Goal: Information Seeking & Learning: Learn about a topic

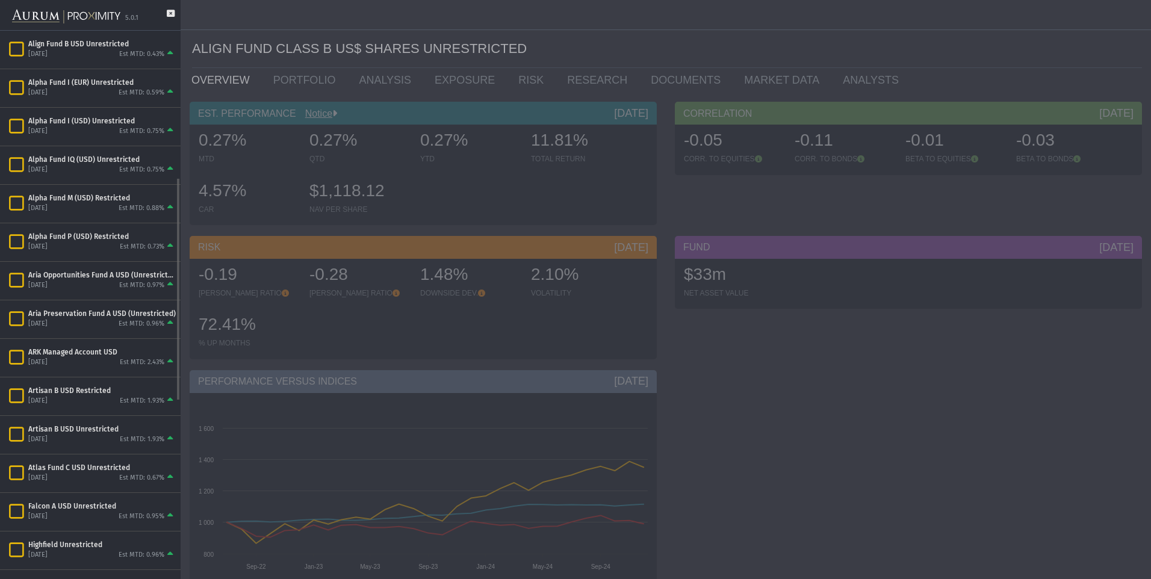
scroll to position [361, 0]
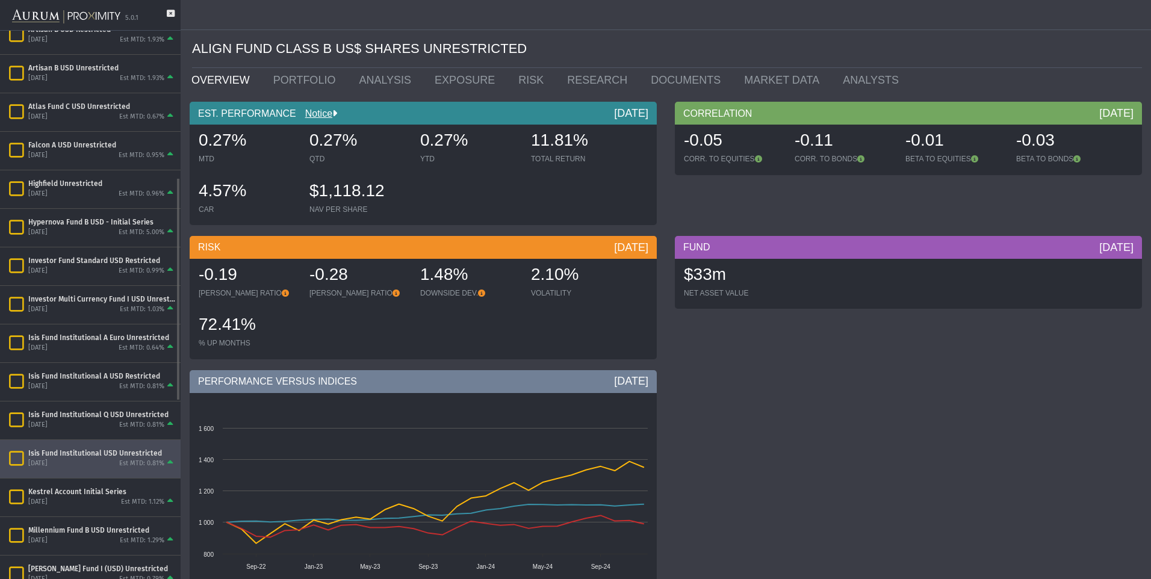
click at [59, 451] on div "Isis Fund Institutional USD Unrestricted" at bounding box center [102, 454] width 148 height 10
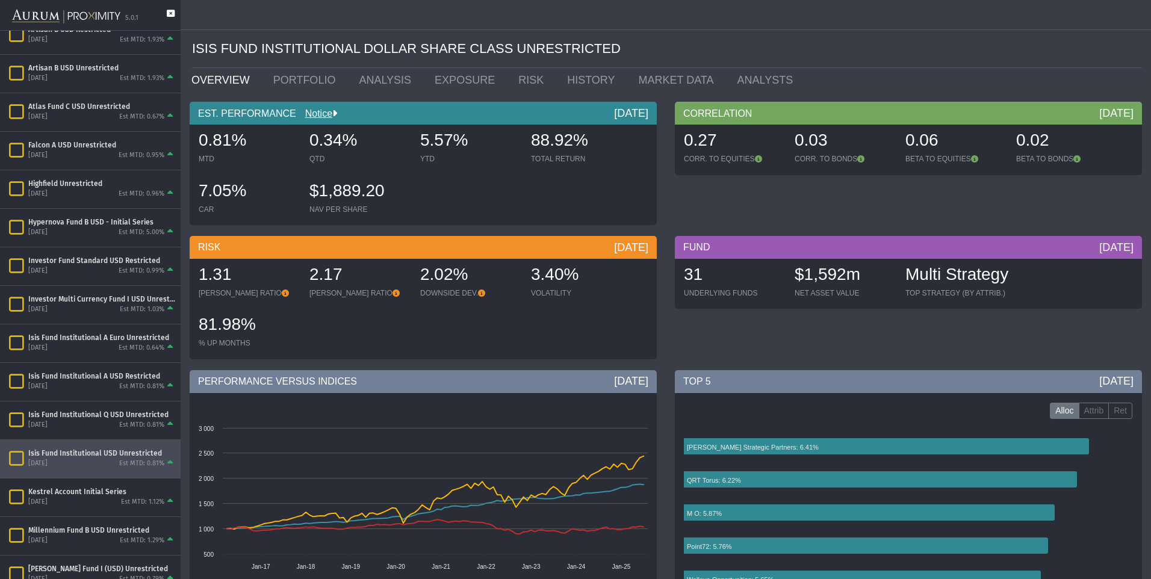
click at [169, 13] on icon at bounding box center [171, 20] width 8 height 20
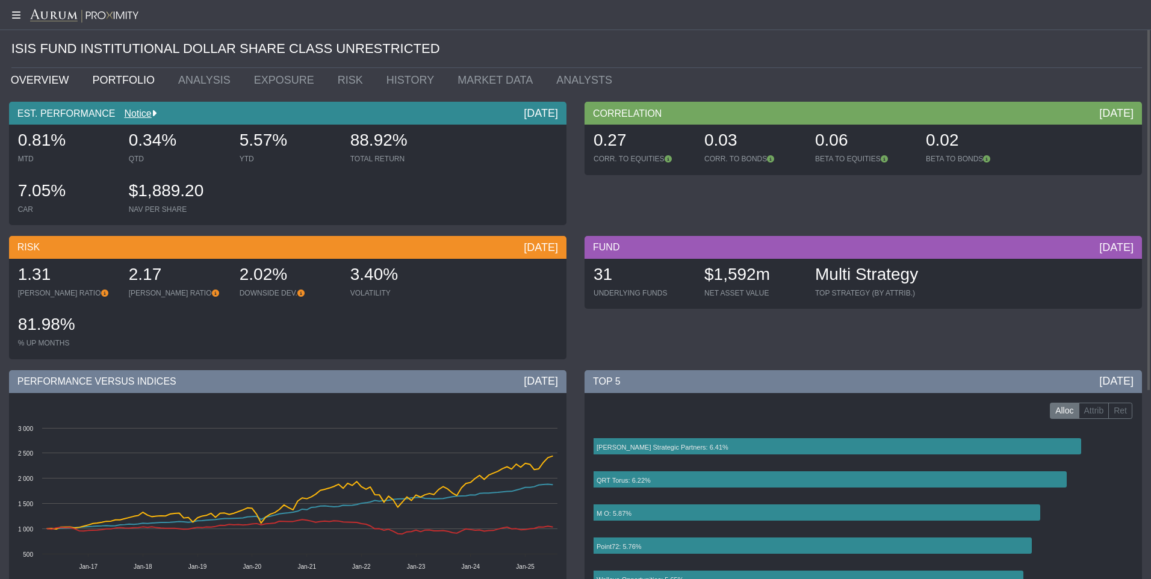
click at [118, 77] on link "PORTFOLIO" at bounding box center [127, 80] width 86 height 24
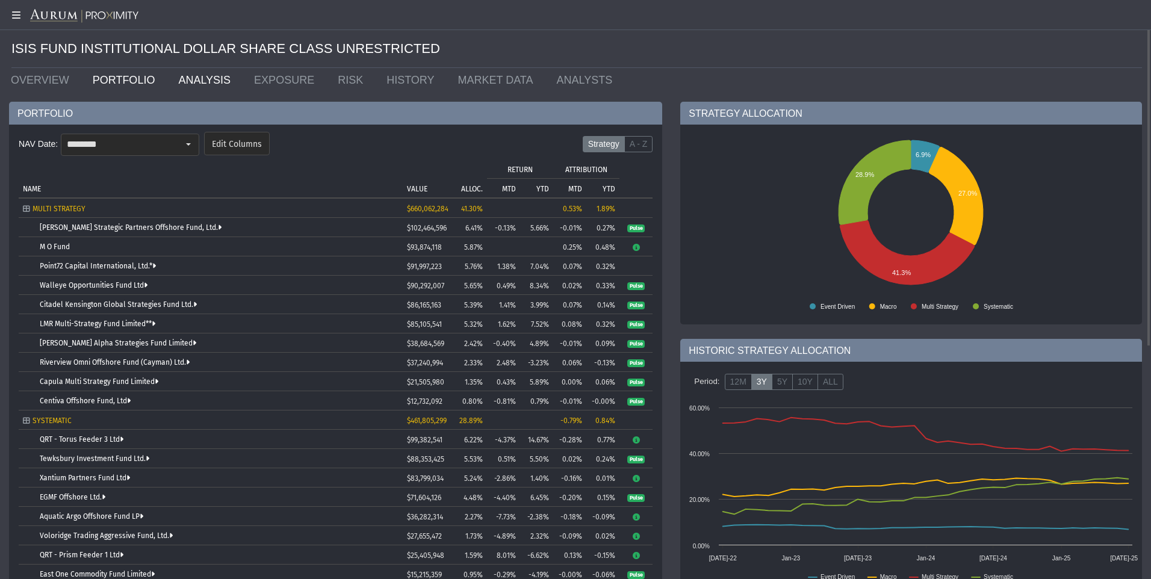
click at [203, 78] on link "ANALYSIS" at bounding box center [207, 80] width 76 height 24
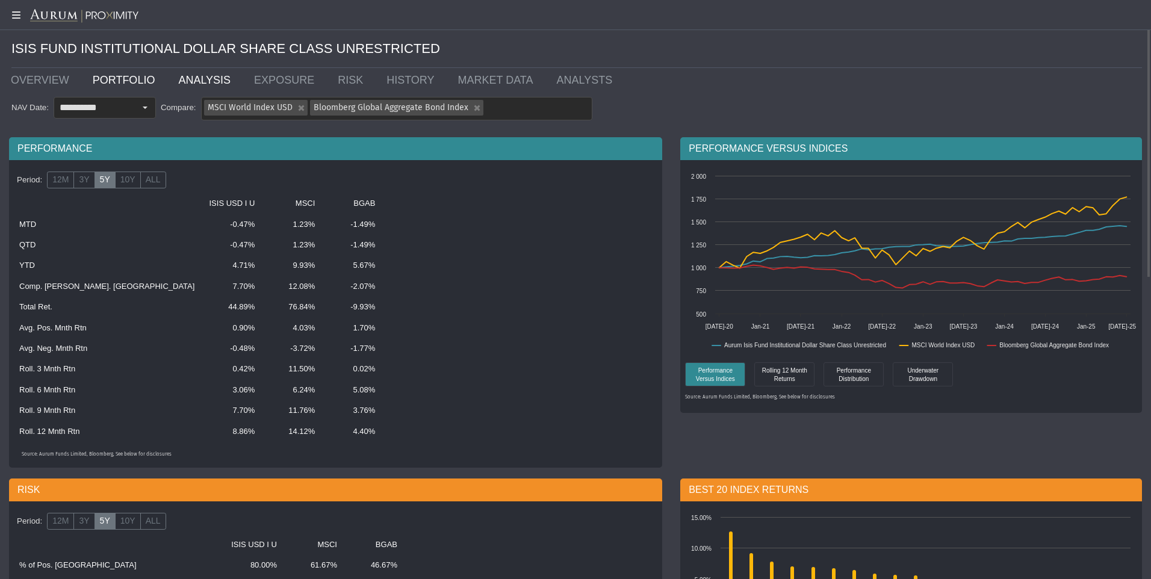
click at [108, 83] on link "PORTFOLIO" at bounding box center [127, 80] width 86 height 24
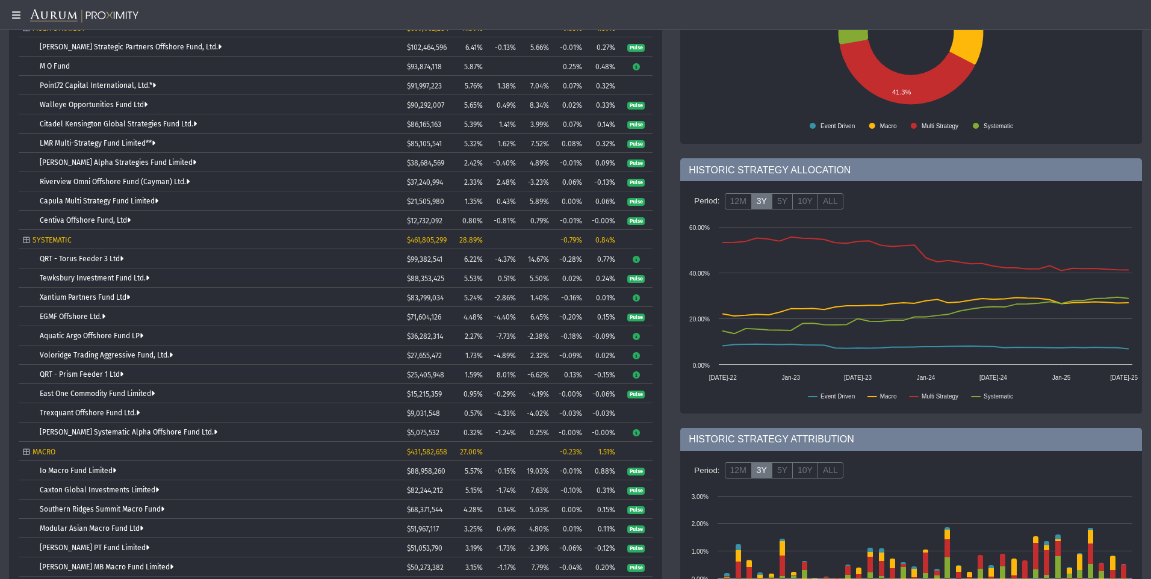
scroll to position [241, 0]
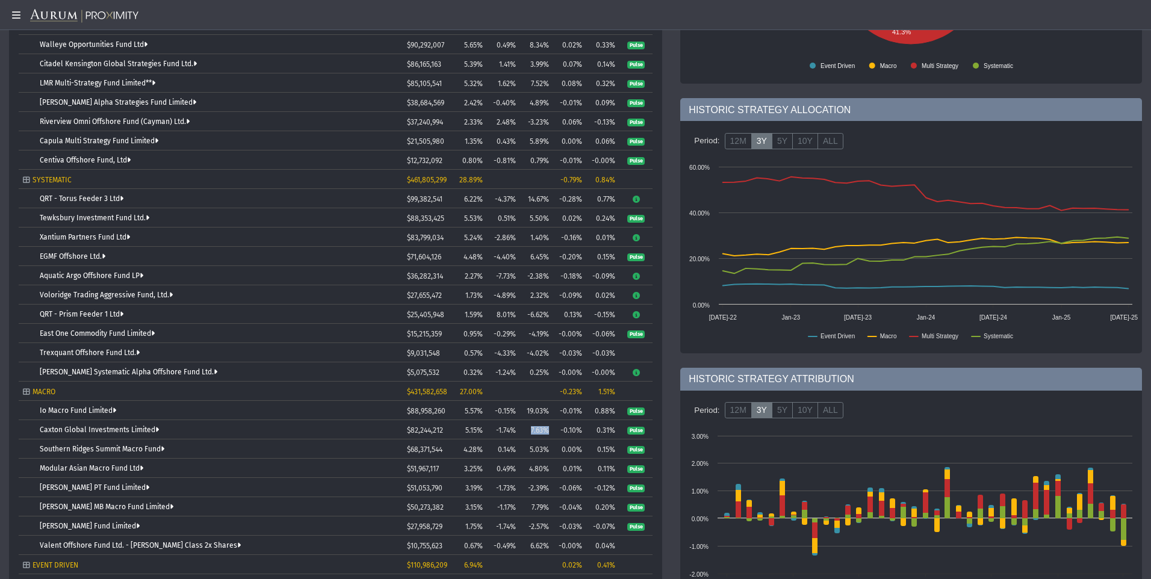
drag, startPoint x: 549, startPoint y: 429, endPoint x: 528, endPoint y: 428, distance: 21.1
click at [528, 428] on td "7.63%" at bounding box center [536, 429] width 33 height 19
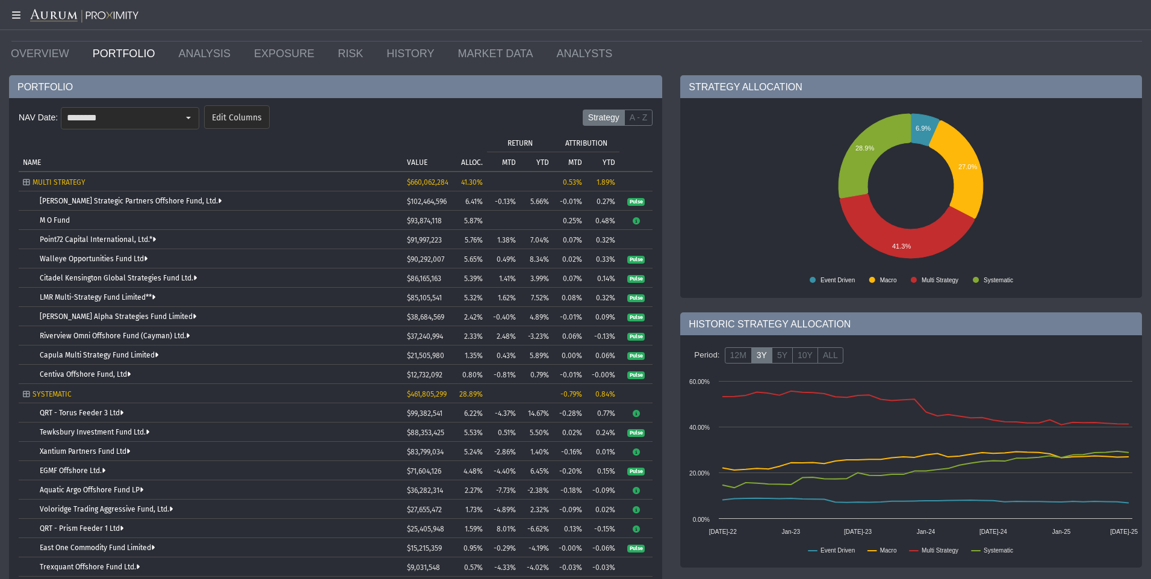
scroll to position [0, 0]
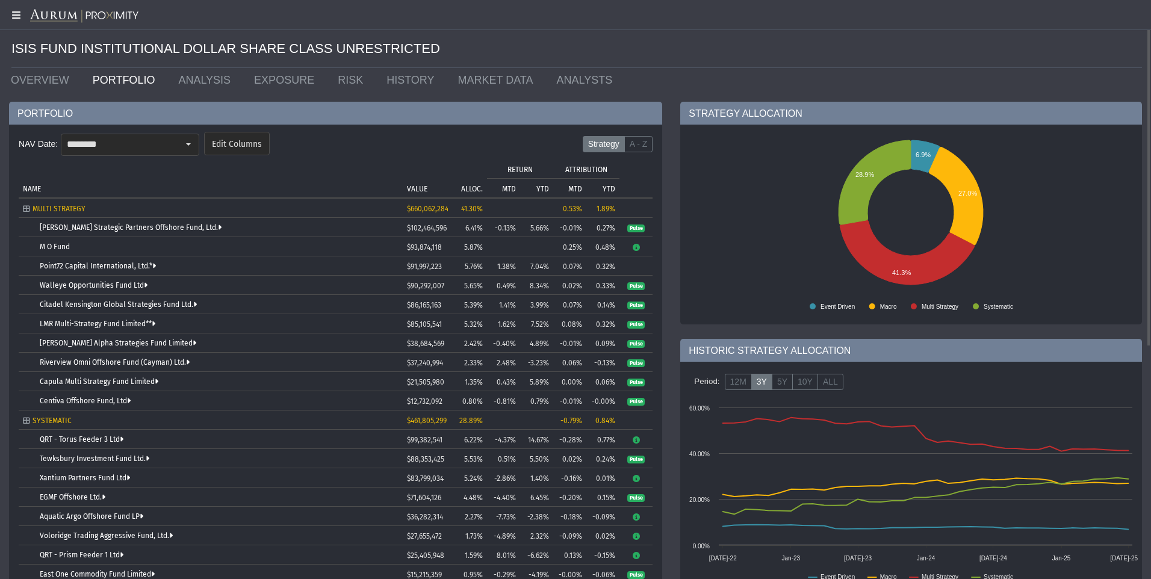
click at [16, 15] on icon at bounding box center [15, 15] width 30 height 10
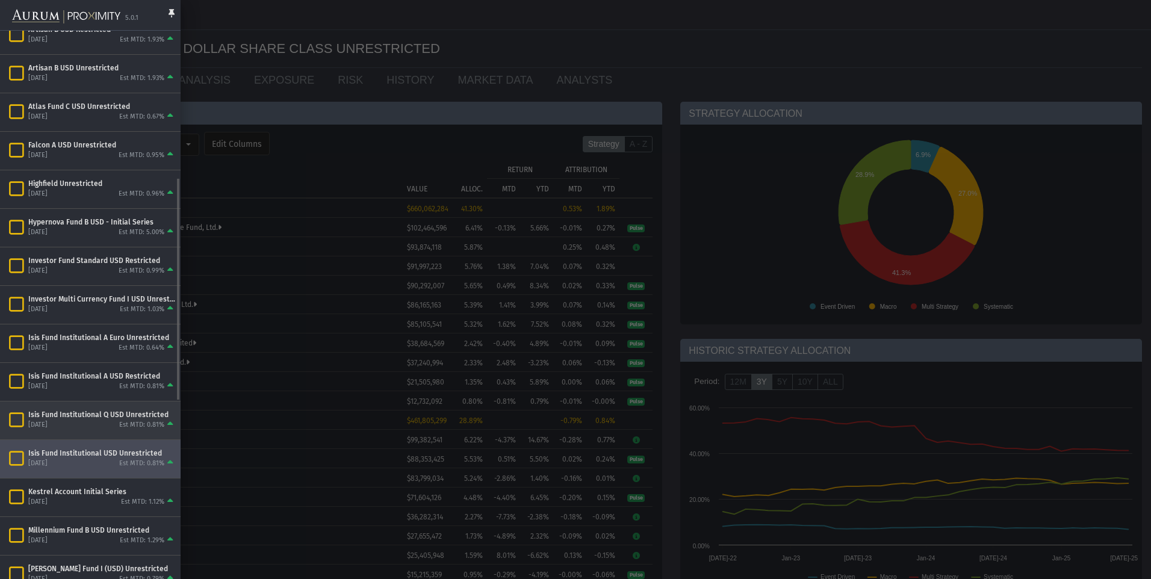
click at [54, 411] on div "Isis Fund Institutional Q USD Unrestricted" at bounding box center [102, 415] width 148 height 10
